Goal: Register for event/course

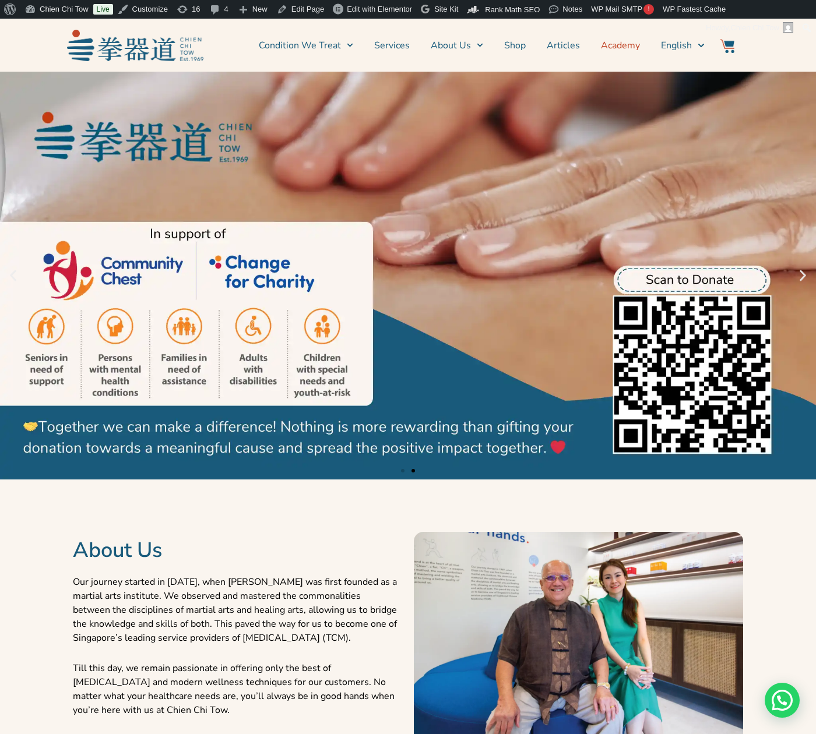
click at [604, 50] on link "Academy" at bounding box center [620, 45] width 39 height 29
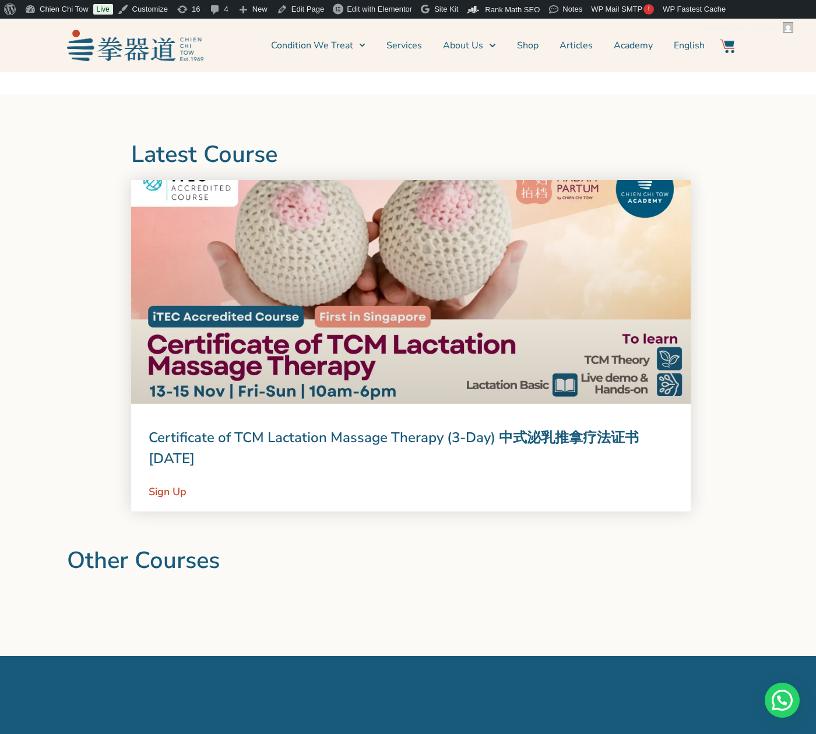
scroll to position [940, 0]
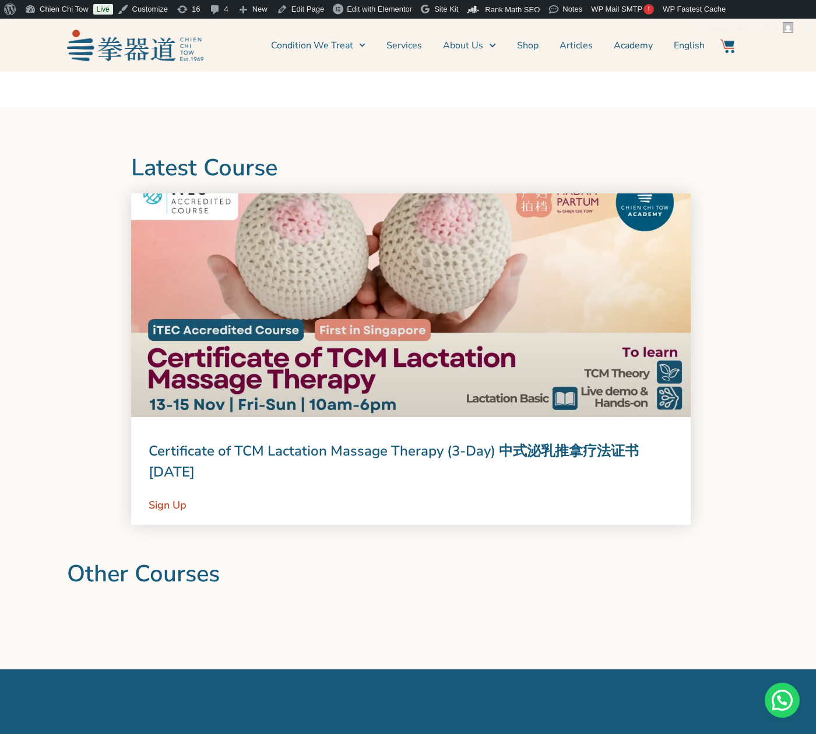
click at [443, 334] on link at bounding box center [410, 305] width 559 height 224
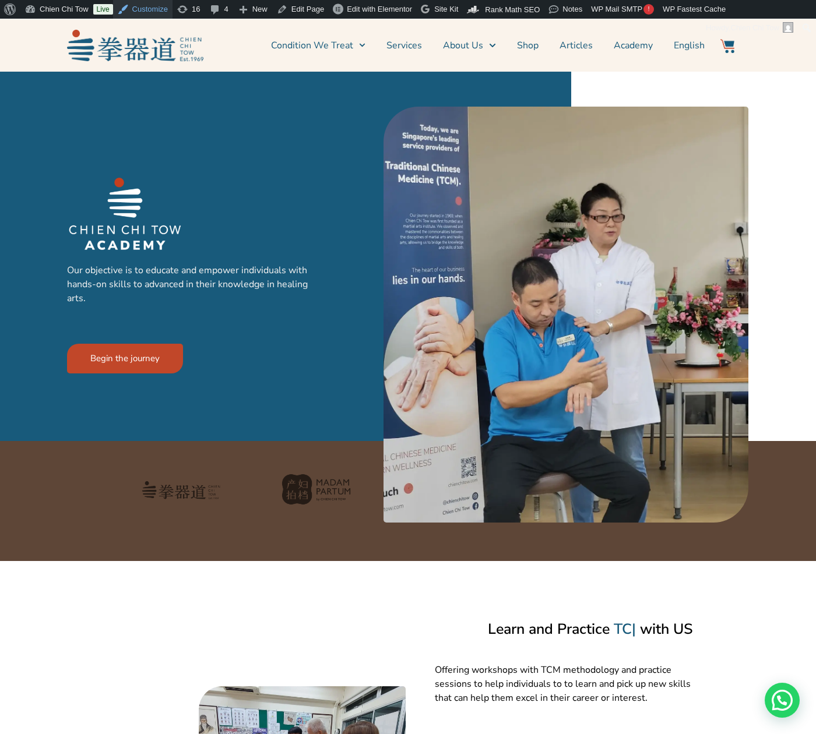
scroll to position [0, 0]
click at [62, 9] on link "Chien Chi Tow" at bounding box center [56, 9] width 73 height 19
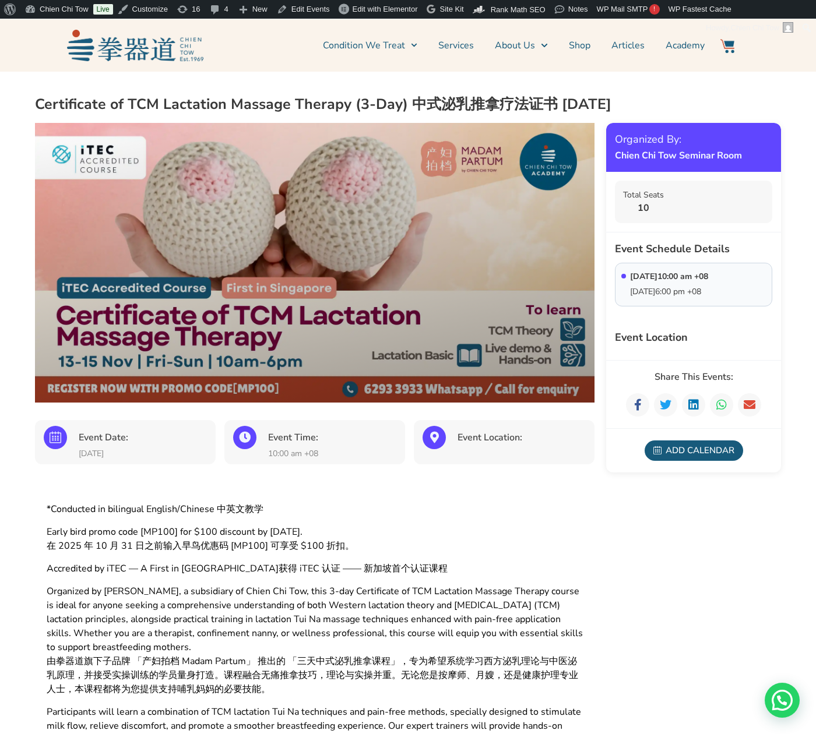
click at [59, 107] on h2 "Certificate of TCM Lactation Massage Therapy (3-Day) 中式泌乳推拿疗法证书 Nov 2025" at bounding box center [408, 104] width 746 height 19
drag, startPoint x: 59, startPoint y: 107, endPoint x: 245, endPoint y: 104, distance: 185.3
click at [245, 104] on h2 "Certificate of TCM Lactation Massage Therapy (3-Day) 中式泌乳推拿疗法证书 Nov 2025" at bounding box center [408, 104] width 746 height 19
copy h2 "Certificate of TCM Lactation Massage"
